Goal: Information Seeking & Learning: Learn about a topic

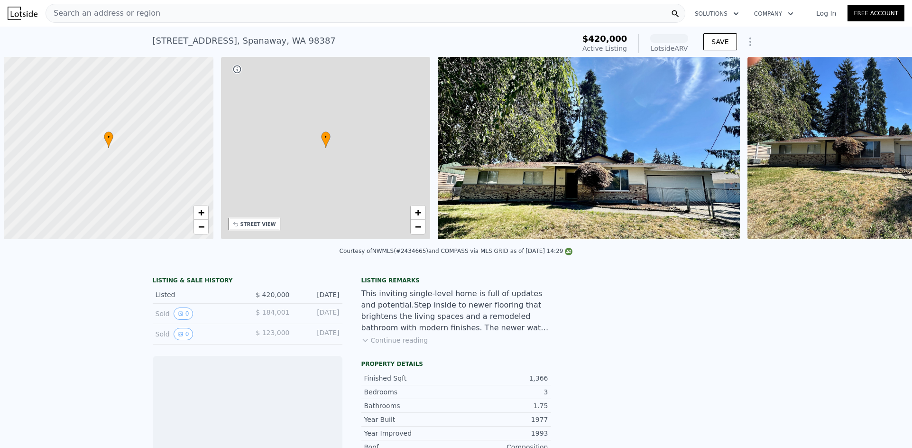
scroll to position [0, 4]
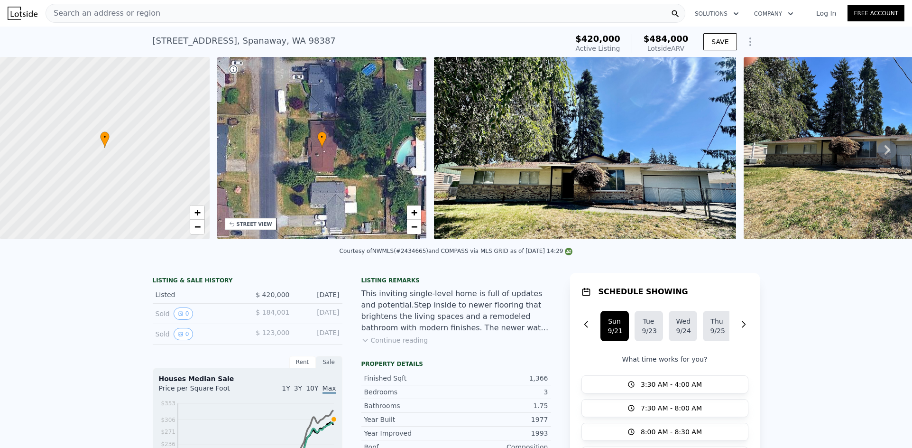
click at [163, 12] on div "Search an address or region" at bounding box center [366, 13] width 640 height 19
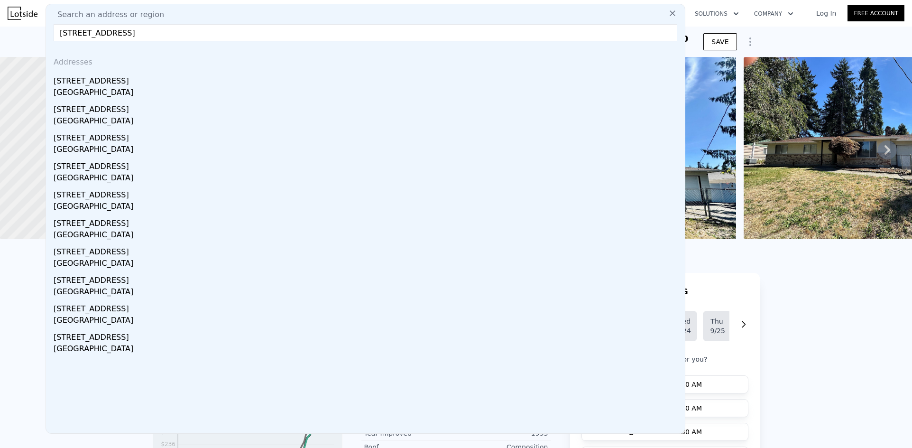
type input "[STREET_ADDRESS]"
click at [140, 77] on div "[STREET_ADDRESS]" at bounding box center [368, 79] width 628 height 15
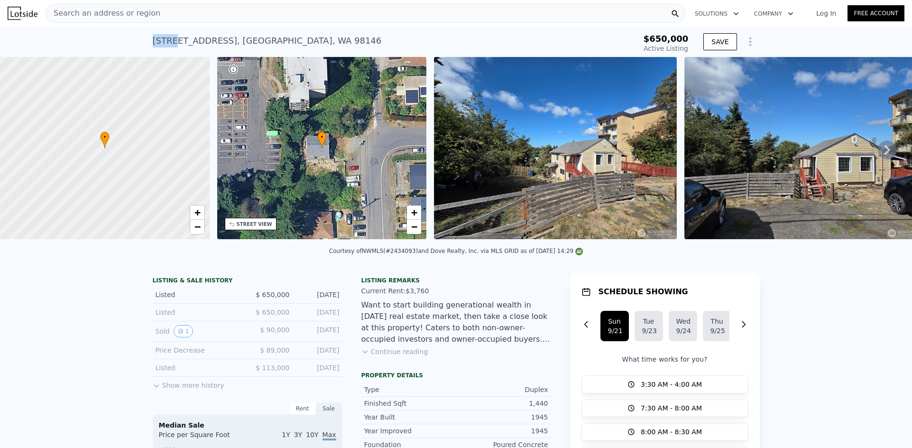
drag, startPoint x: 171, startPoint y: 41, endPoint x: 145, endPoint y: 39, distance: 26.2
click at [145, 39] on div "[STREET_ADDRESS] Active at $650k $650,000 Active Listing SAVE" at bounding box center [456, 42] width 912 height 30
copy div "10603"
click at [269, 18] on div "Search an address or region" at bounding box center [366, 13] width 640 height 19
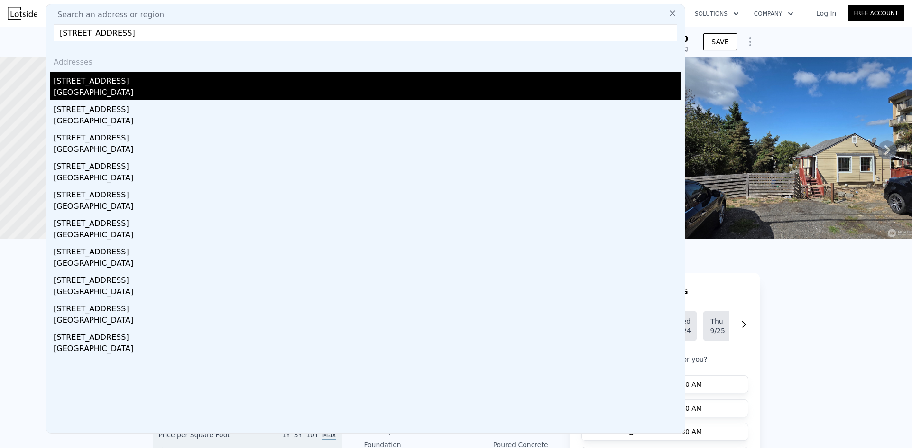
type input "[STREET_ADDRESS]"
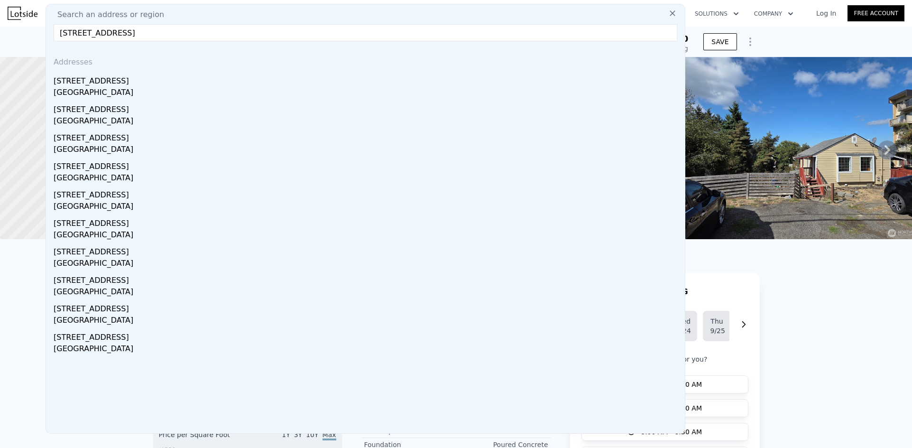
drag, startPoint x: 133, startPoint y: 83, endPoint x: 565, endPoint y: 0, distance: 439.5
click at [132, 83] on div "[STREET_ADDRESS]" at bounding box center [368, 79] width 628 height 15
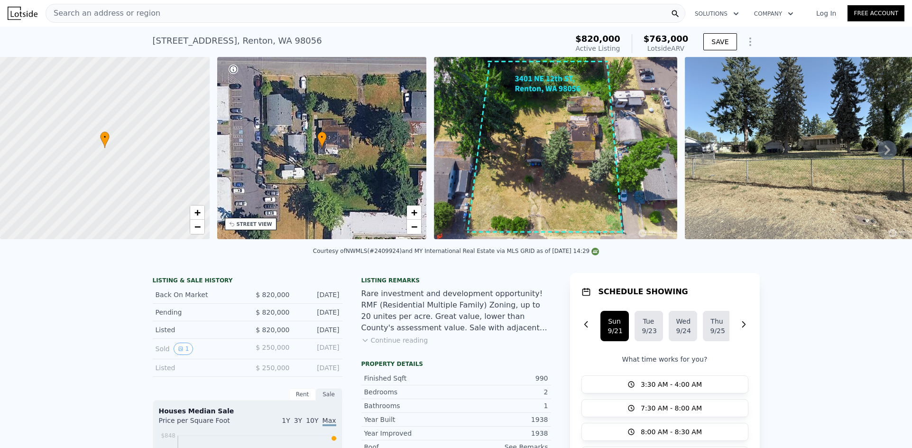
click at [171, 14] on div "Search an address or region" at bounding box center [366, 13] width 640 height 19
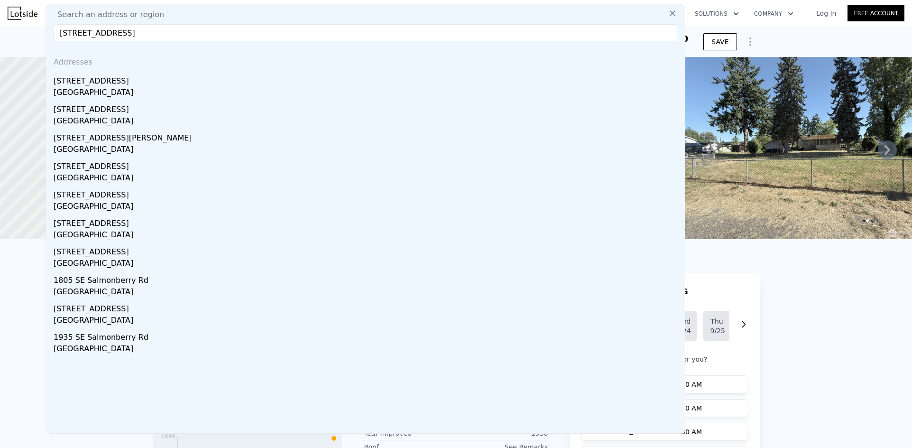
type input "[STREET_ADDRESS]"
click at [130, 82] on div "[STREET_ADDRESS]" at bounding box center [368, 79] width 628 height 15
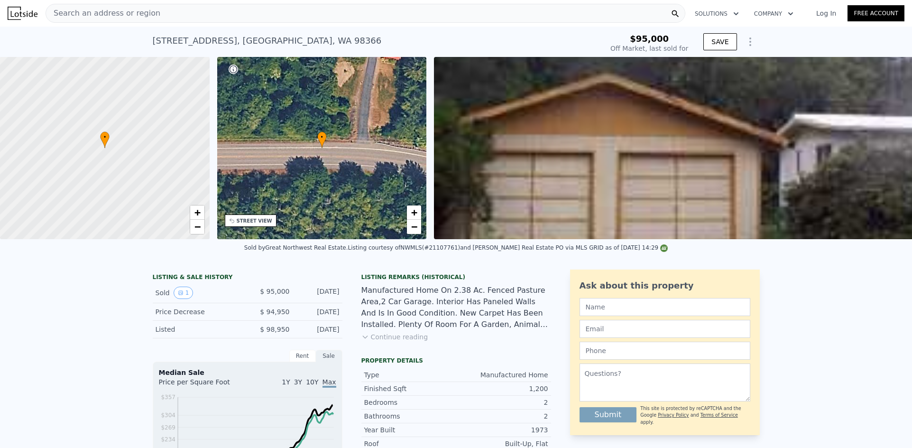
type input "$ 406,000"
type input "$ 274,654"
click at [315, 16] on div "Search an address or region" at bounding box center [366, 13] width 640 height 19
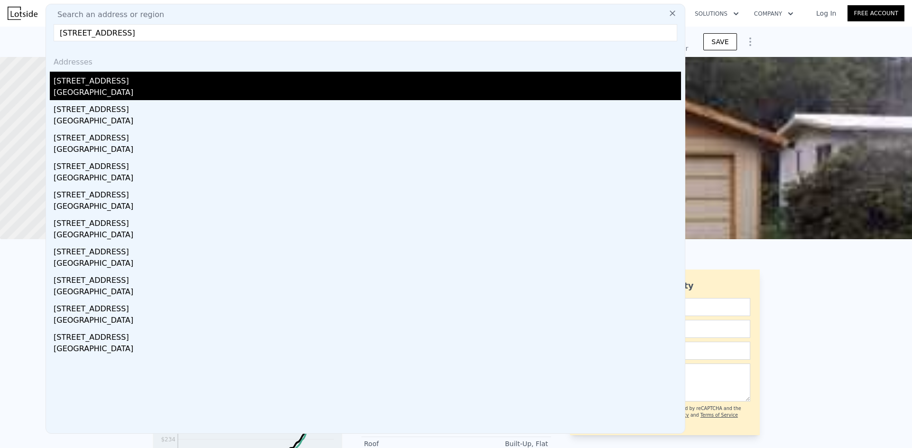
type input "[STREET_ADDRESS]"
click at [135, 84] on div "[STREET_ADDRESS]" at bounding box center [368, 79] width 628 height 15
